Goal: Task Accomplishment & Management: Complete application form

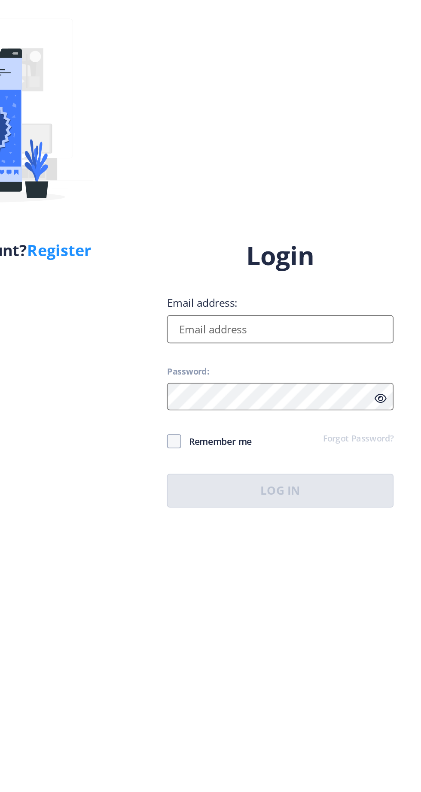
click at [284, 371] on input "Email address:" at bounding box center [305, 362] width 138 height 17
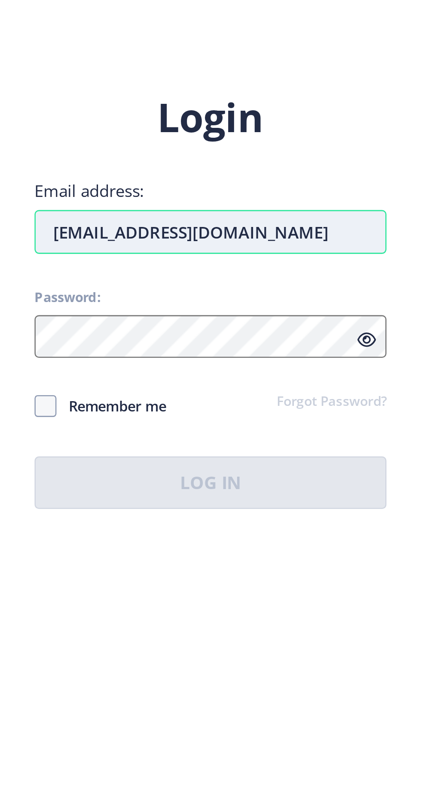
type input "[EMAIL_ADDRESS][DOMAIN_NAME]"
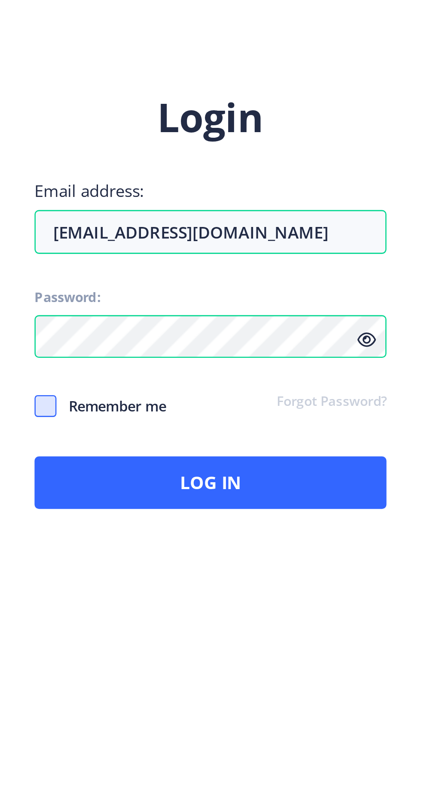
click at [240, 435] on span at bounding box center [240, 430] width 9 height 9
click at [237, 431] on input "Remember me" at bounding box center [236, 431] width 0 height 0
checkbox input "true"
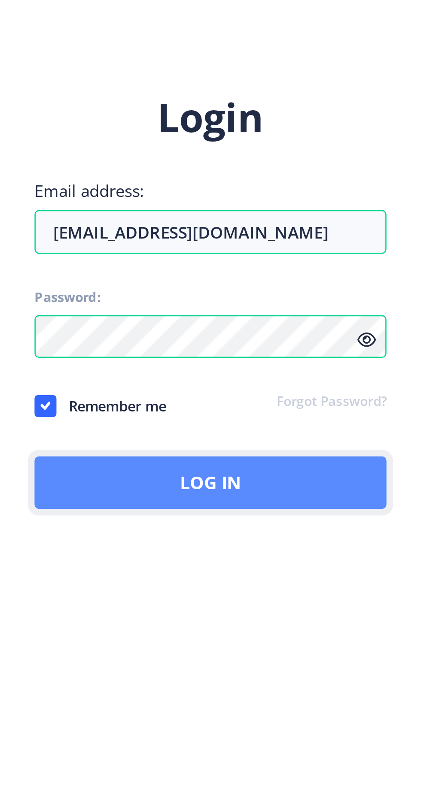
click at [257, 470] on button "Log In" at bounding box center [305, 460] width 138 height 21
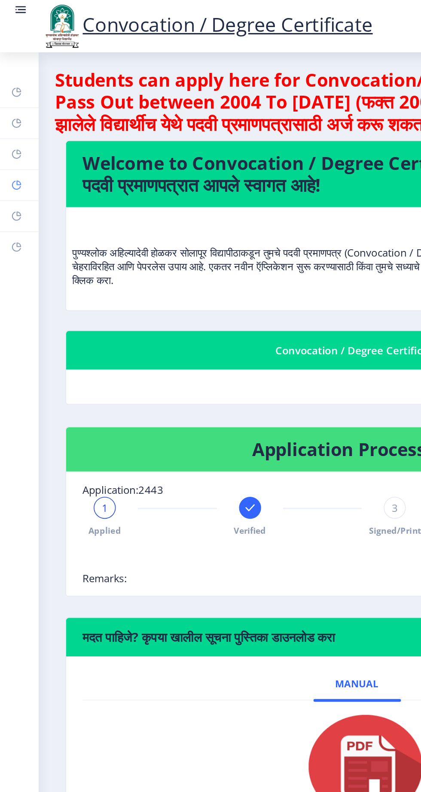
click at [13, 115] on rect at bounding box center [10, 115] width 7 height 7
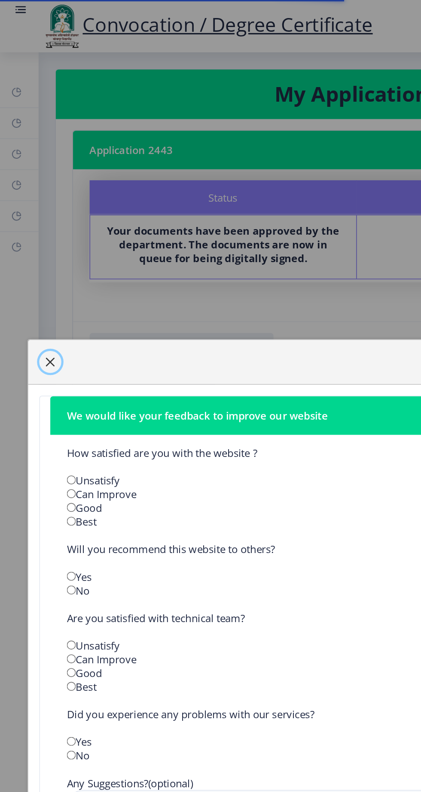
click at [30, 226] on span "button" at bounding box center [31, 225] width 7 height 7
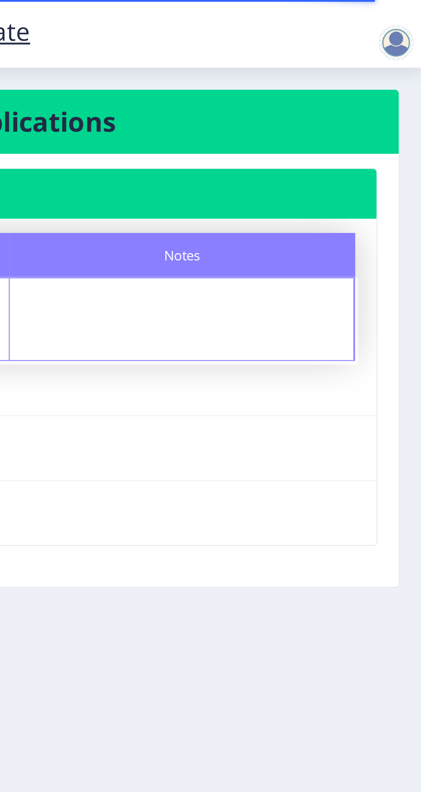
click at [405, 15] on div at bounding box center [408, 20] width 17 height 17
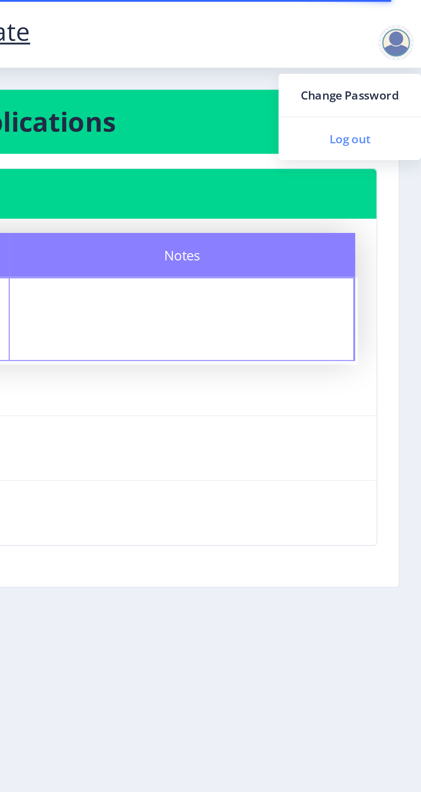
click at [397, 68] on span "Log out" at bounding box center [386, 67] width 55 height 10
